Goal: Navigation & Orientation: Find specific page/section

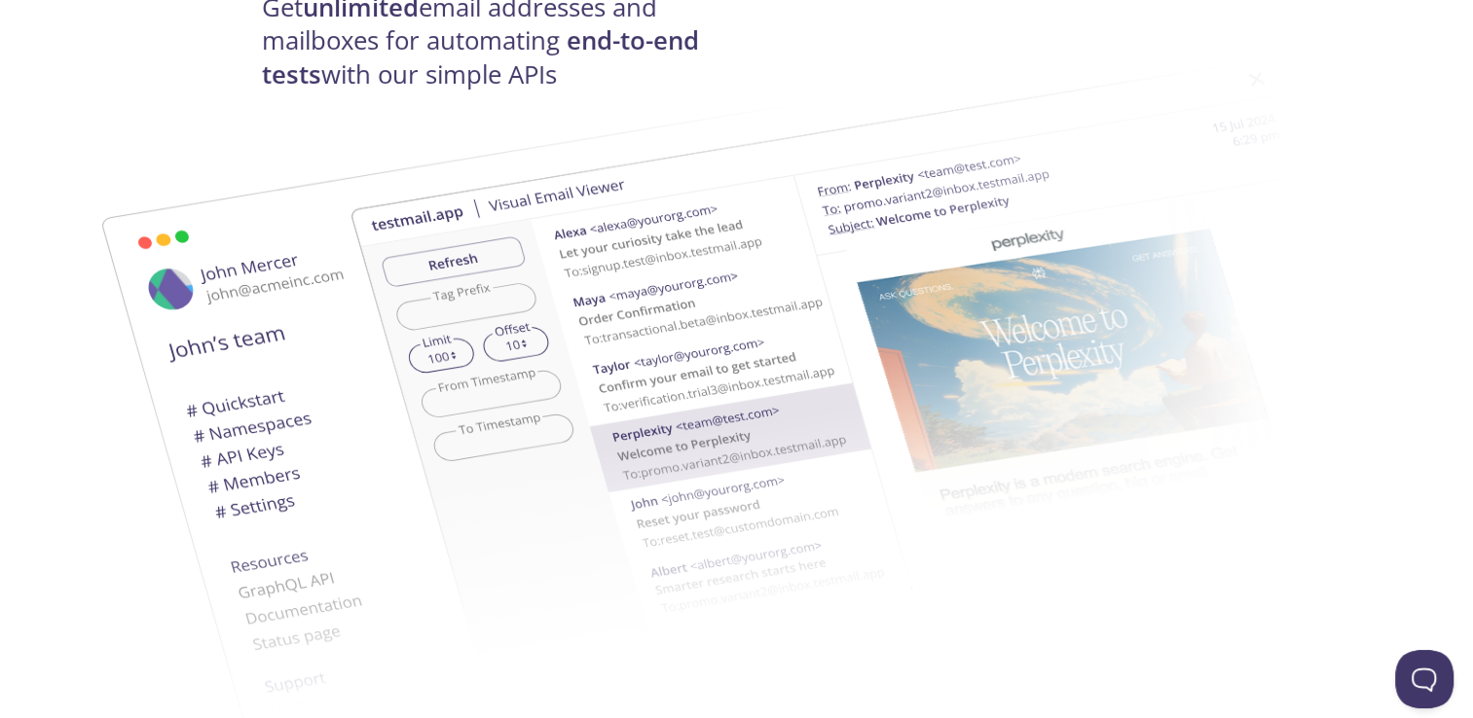
scroll to position [358, 0]
click at [926, 387] on img at bounding box center [874, 358] width 1051 height 659
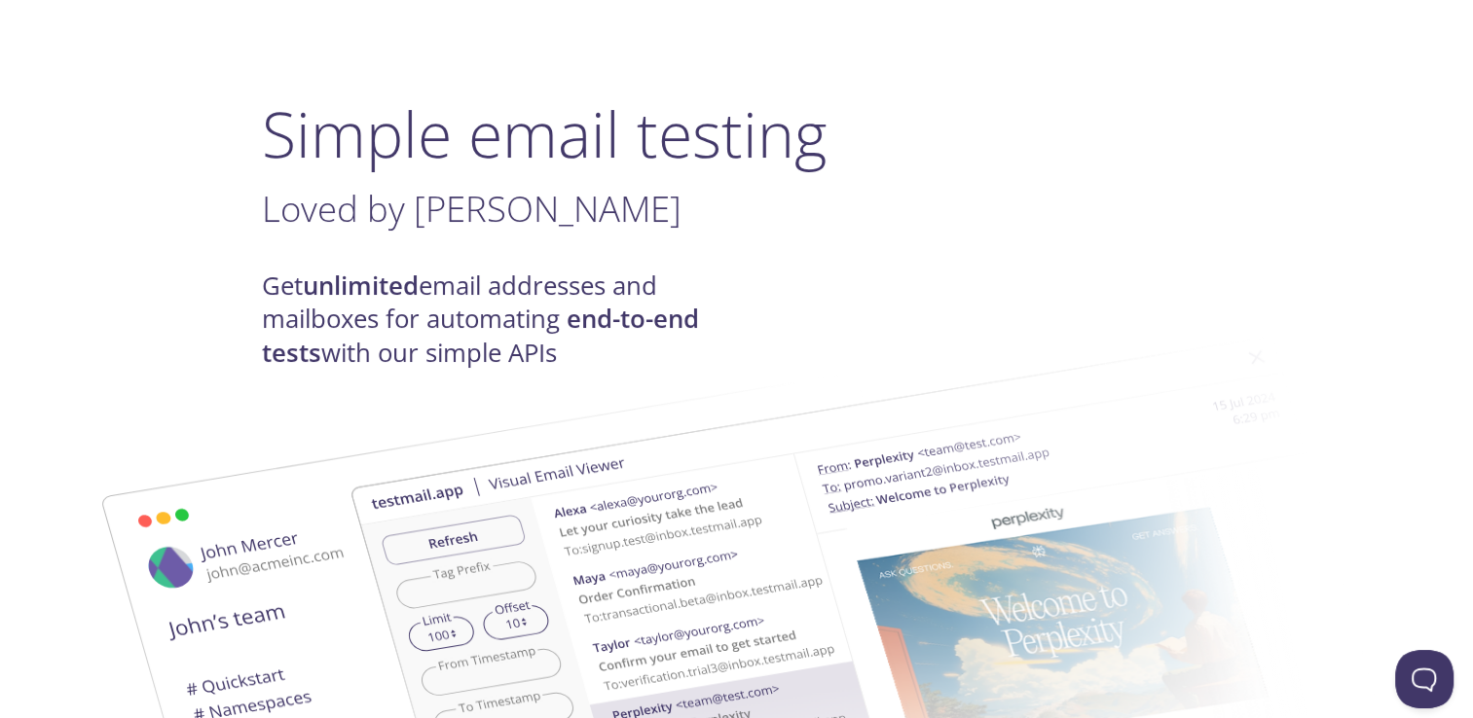
scroll to position [0, 0]
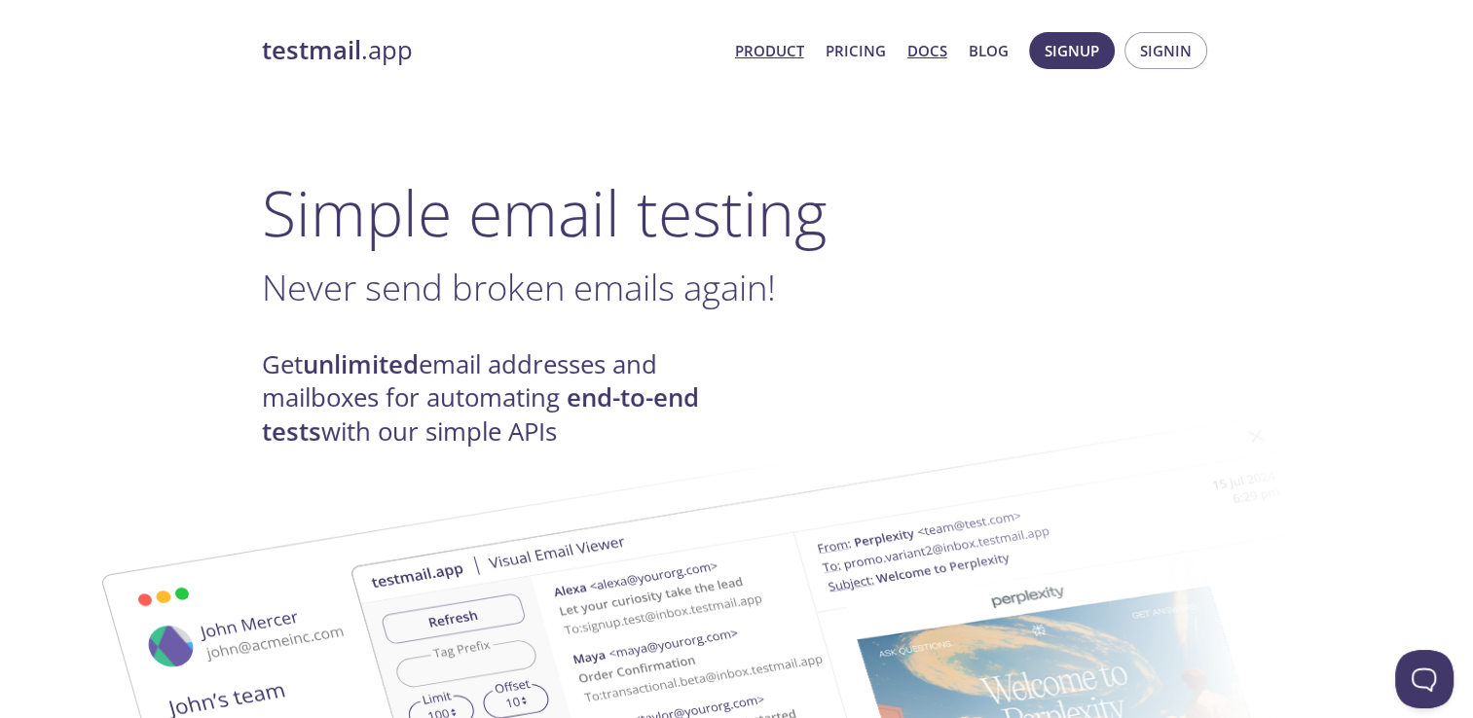
click at [927, 48] on link "Docs" at bounding box center [927, 50] width 40 height 25
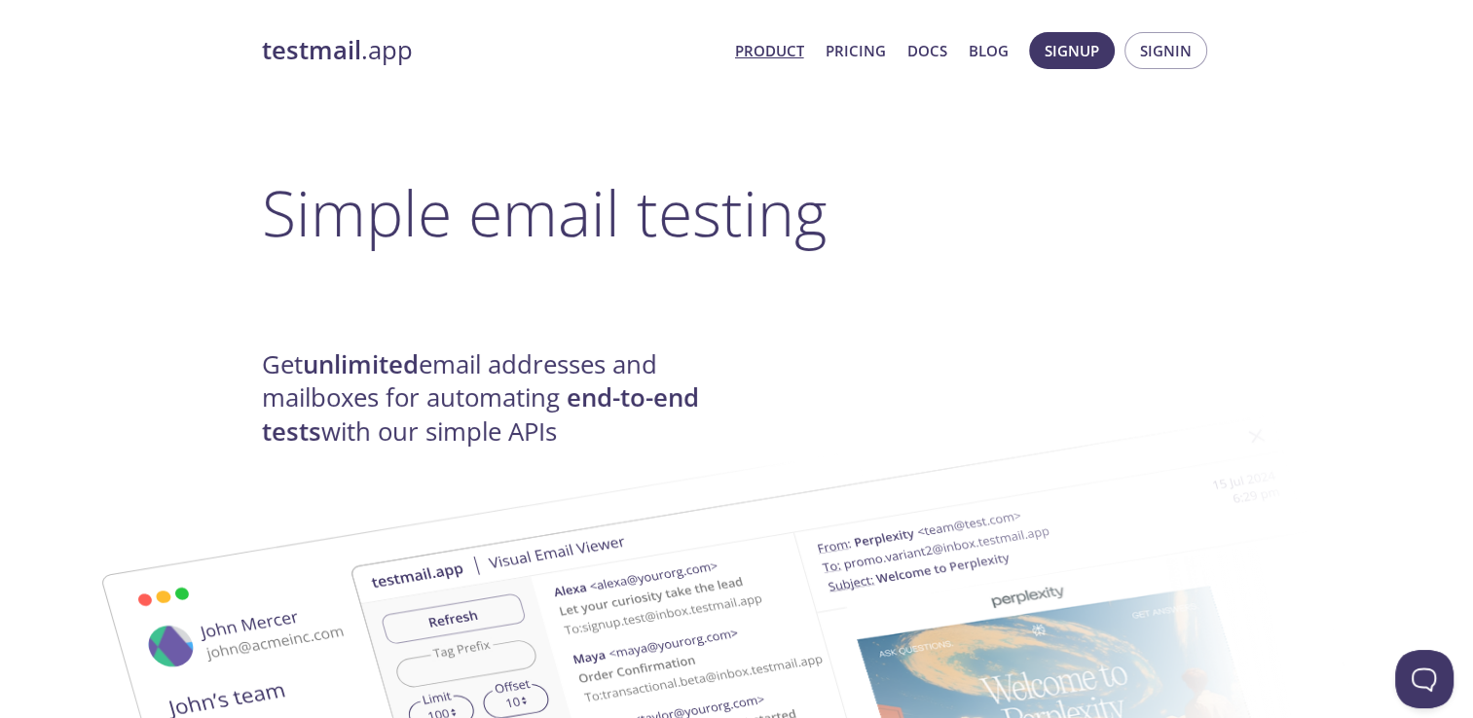
click at [759, 53] on link "Product" at bounding box center [769, 50] width 69 height 25
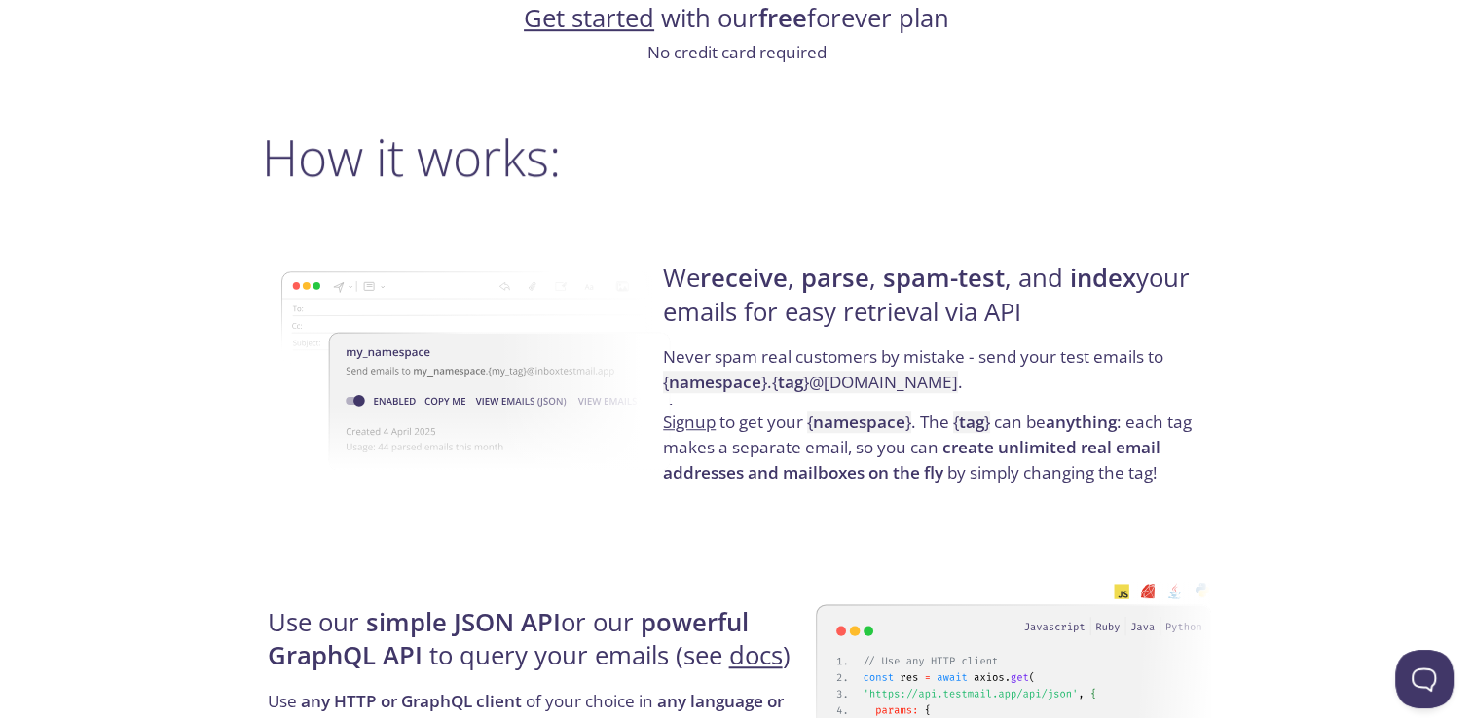
scroll to position [1328, 0]
